Goal: Browse casually

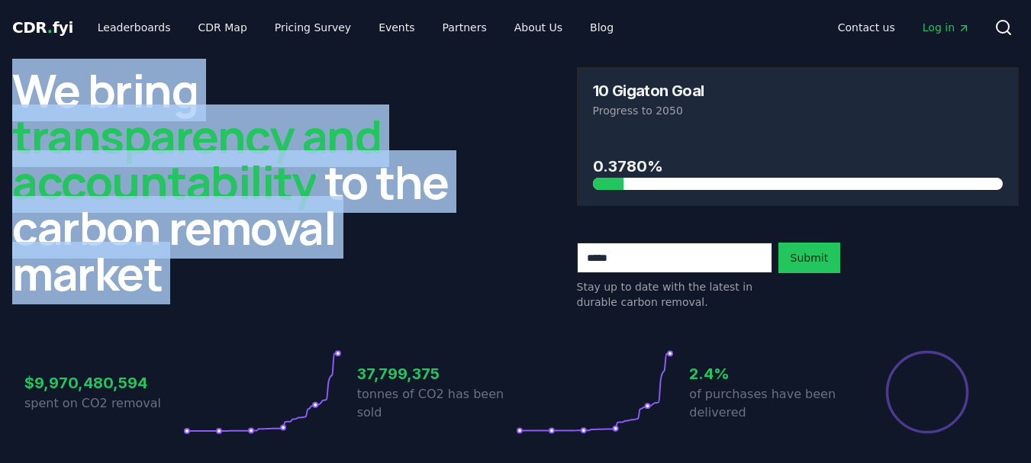
click at [247, 189] on span "transparency and accountability" at bounding box center [196, 159] width 369 height 108
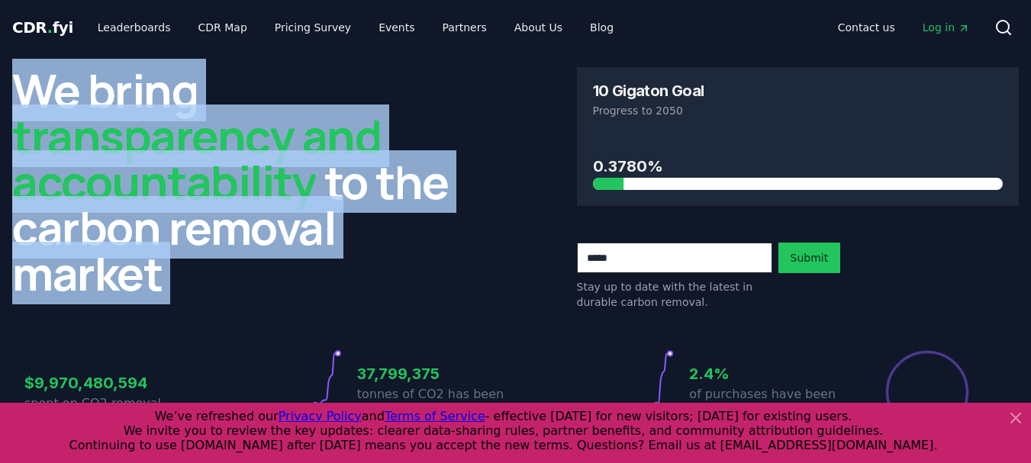
click at [216, 177] on span "transparency and accountability" at bounding box center [196, 159] width 369 height 108
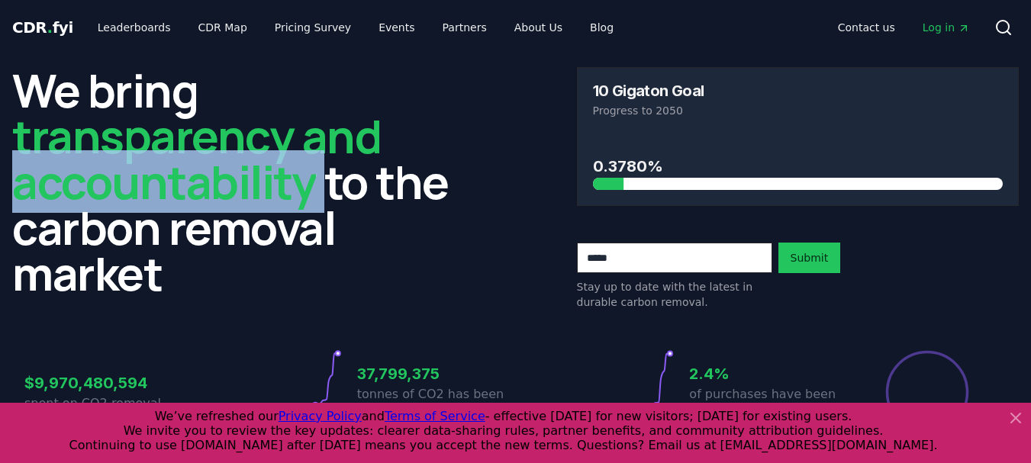
click at [216, 177] on span "transparency and accountability" at bounding box center [196, 159] width 369 height 108
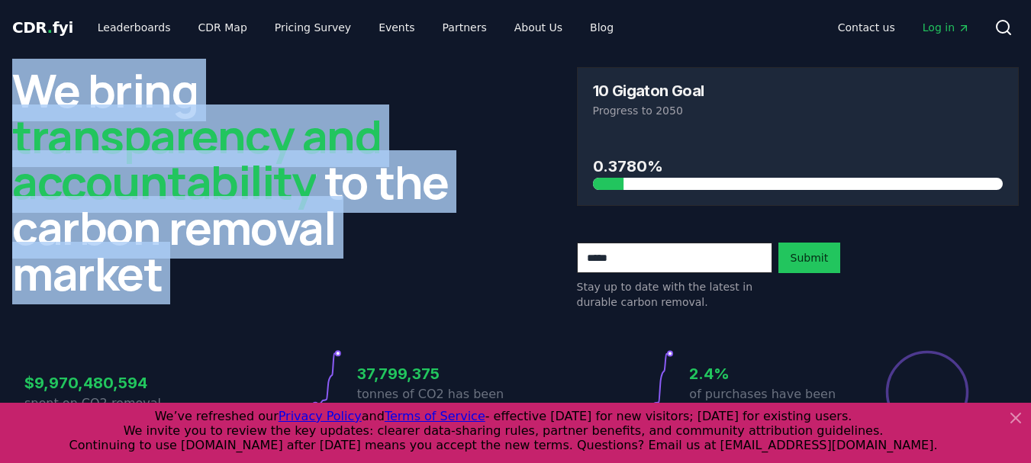
click at [216, 177] on span "transparency and accountability" at bounding box center [196, 159] width 369 height 108
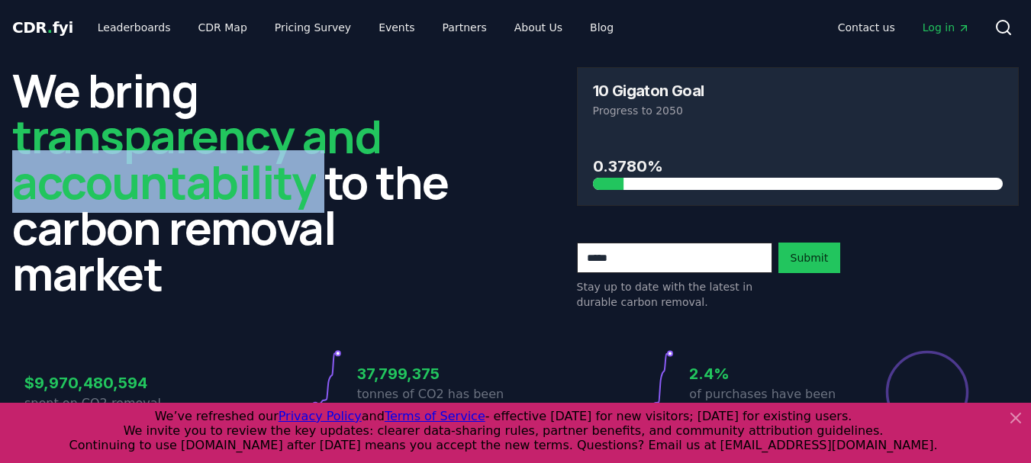
click at [216, 177] on span "transparency and accountability" at bounding box center [196, 159] width 369 height 108
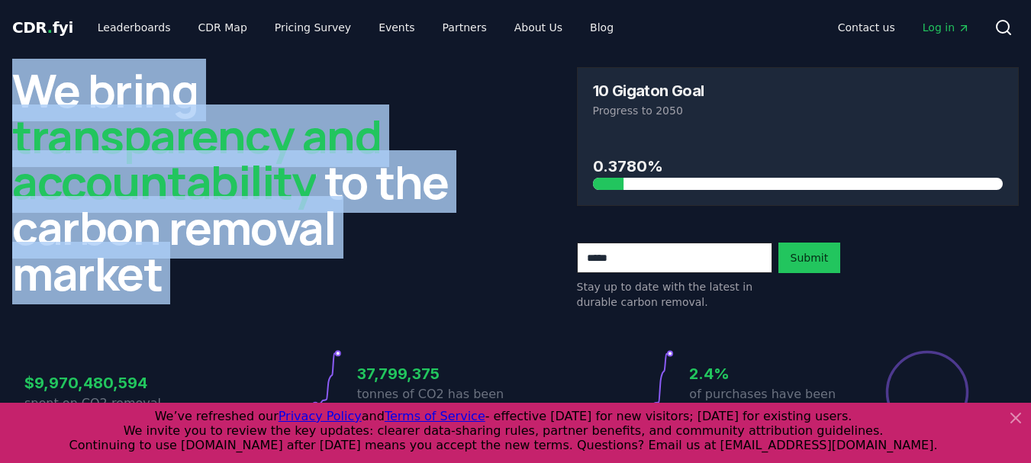
click at [216, 177] on span "transparency and accountability" at bounding box center [196, 159] width 369 height 108
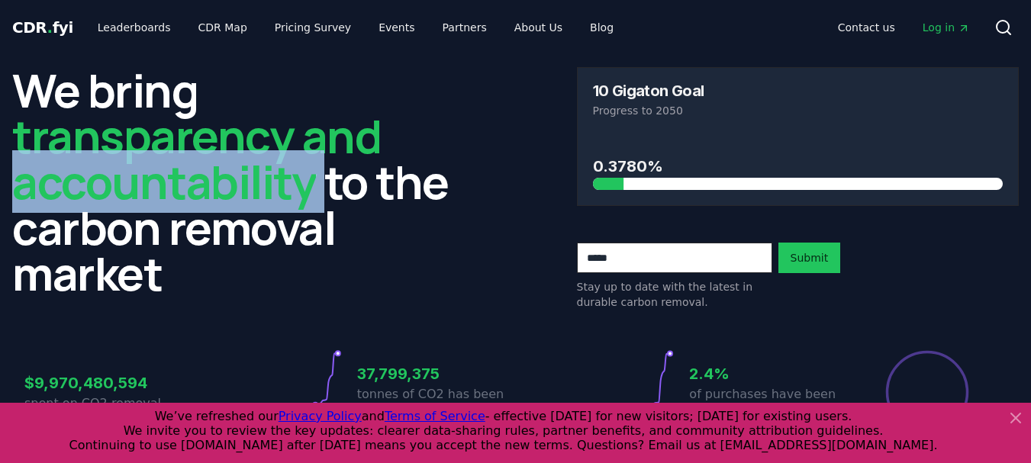
click at [216, 177] on span "transparency and accountability" at bounding box center [196, 159] width 369 height 108
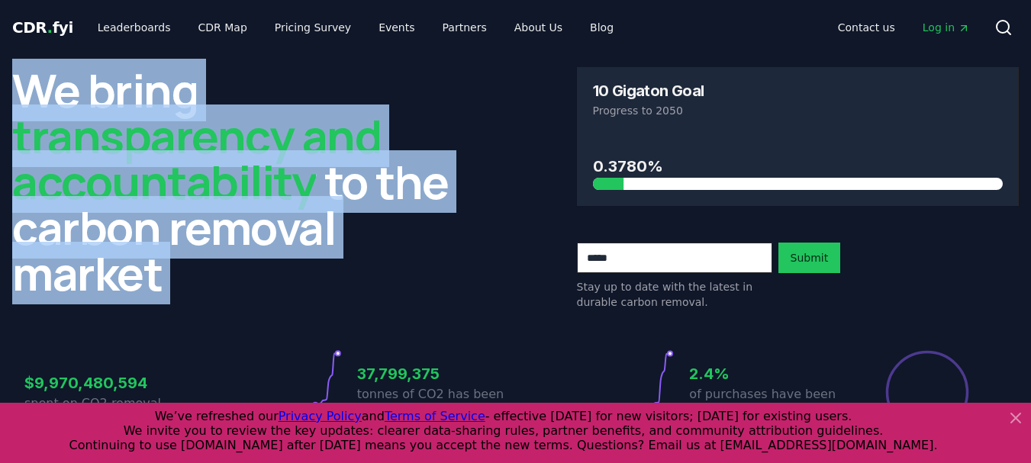
click at [216, 177] on span "transparency and accountability" at bounding box center [196, 159] width 369 height 108
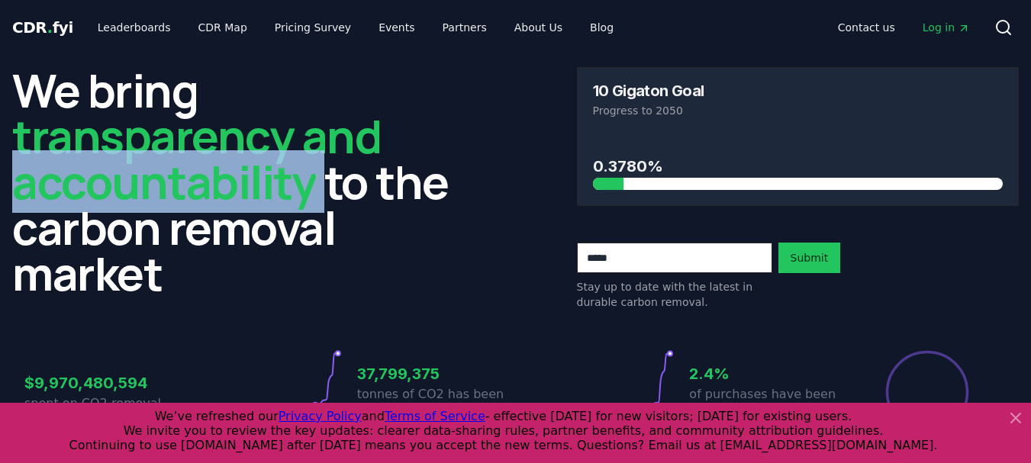
click at [216, 177] on span "transparency and accountability" at bounding box center [196, 159] width 369 height 108
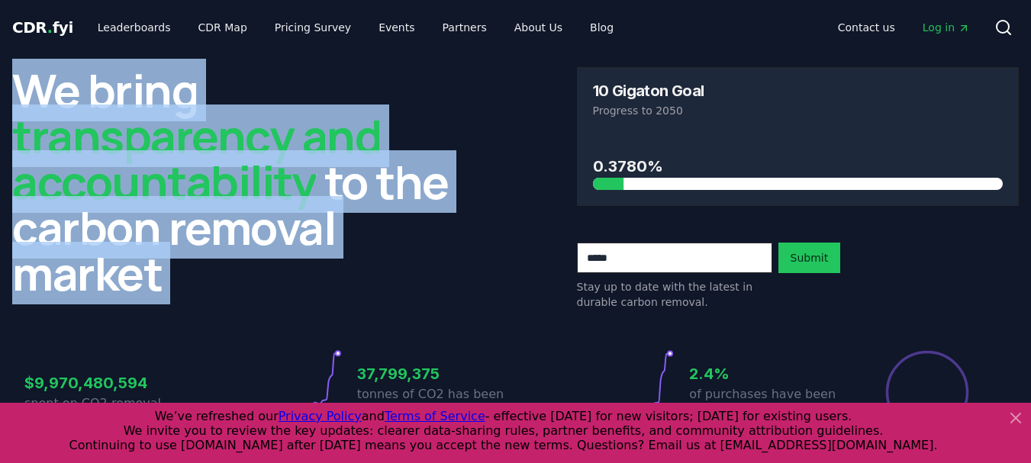
click at [216, 177] on span "transparency and accountability" at bounding box center [196, 159] width 369 height 108
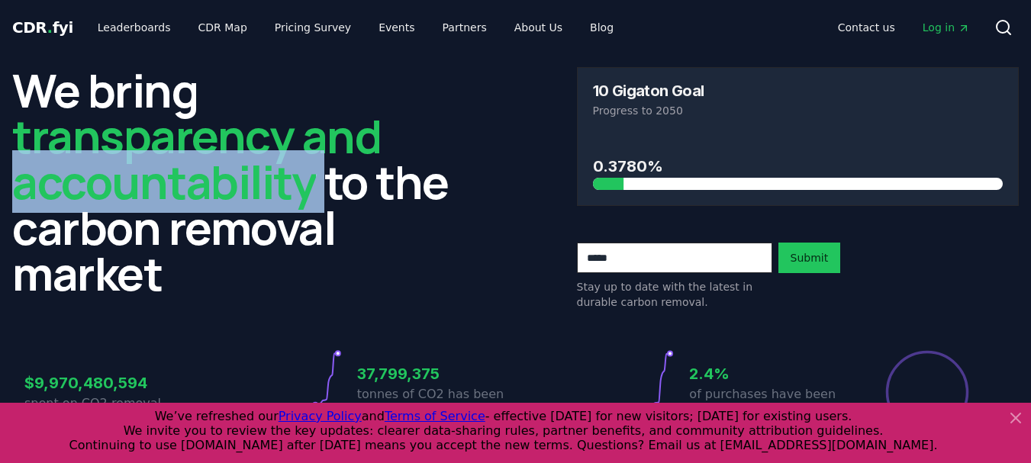
click at [216, 177] on span "transparency and accountability" at bounding box center [196, 159] width 369 height 108
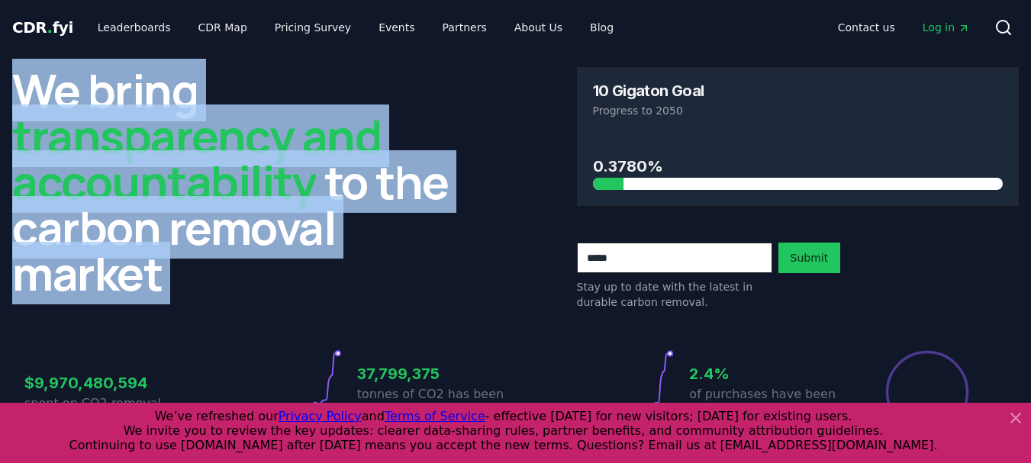
click at [216, 177] on span "transparency and accountability" at bounding box center [196, 159] width 369 height 108
click at [450, 273] on h2 "We bring transparency and accountability to the carbon removal market" at bounding box center [233, 181] width 443 height 229
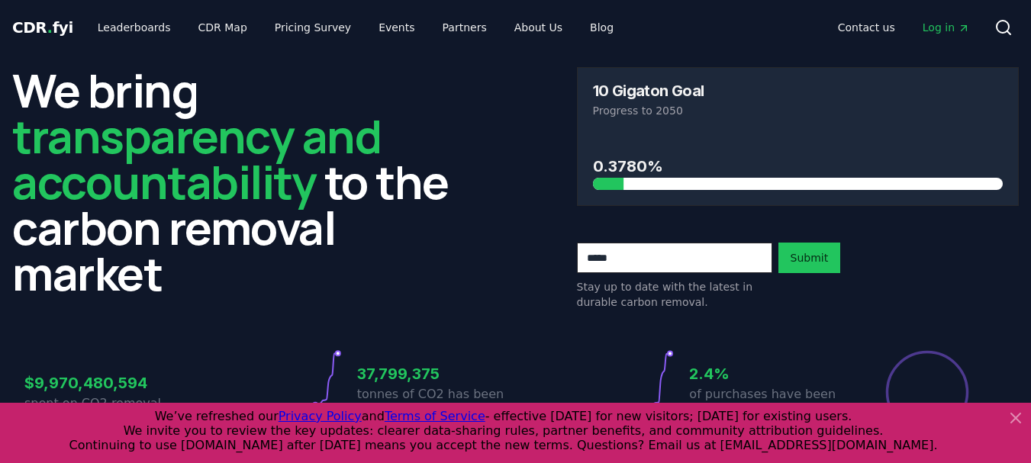
click at [283, 164] on span "transparency and accountability" at bounding box center [196, 159] width 369 height 108
click at [476, 275] on div "We bring transparency and accountability to the carbon removal market 10 Gigato…" at bounding box center [515, 188] width 1007 height 243
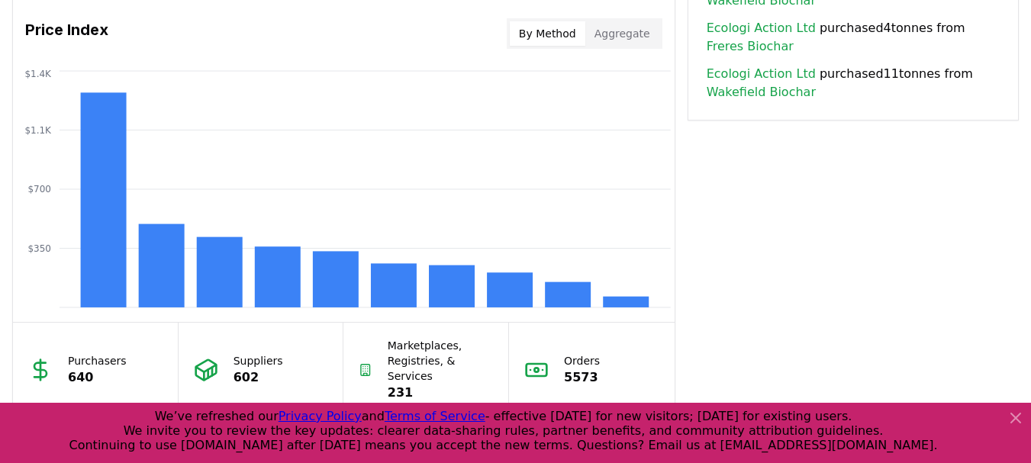
scroll to position [1521, 0]
